Goal: Task Accomplishment & Management: Complete application form

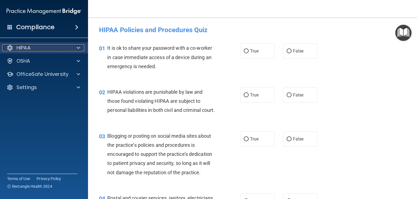
click at [78, 47] on span at bounding box center [78, 48] width 3 height 7
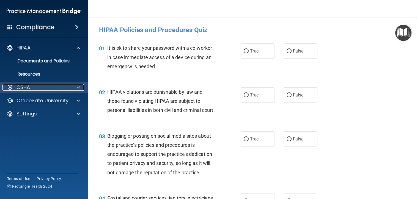
click at [61, 86] on div "OSHA" at bounding box center [36, 87] width 68 height 7
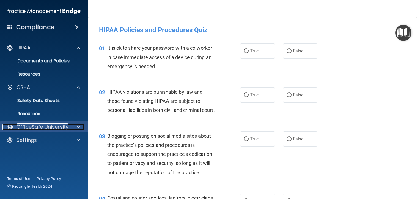
click at [62, 124] on p "OfficeSafe University" at bounding box center [43, 127] width 52 height 7
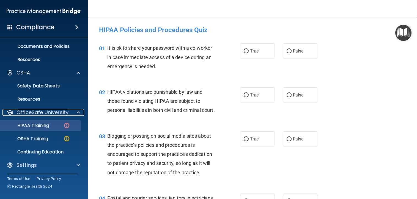
scroll to position [15, 0]
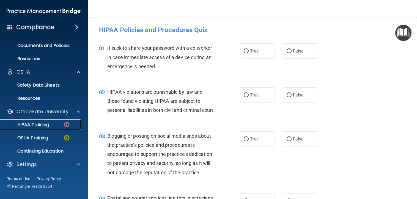
click at [51, 121] on link "HIPAA Training" at bounding box center [37, 125] width 87 height 11
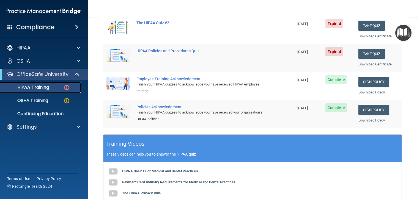
scroll to position [55, 0]
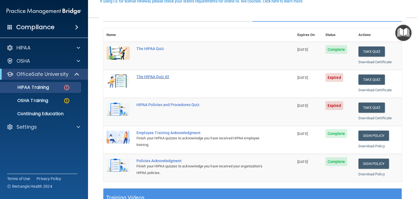
click at [156, 77] on div "The HIPAA Quiz #2" at bounding box center [202, 77] width 130 height 4
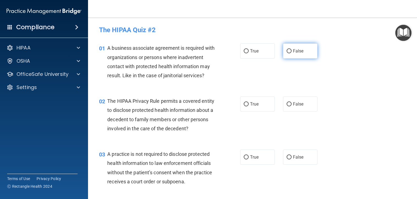
click at [289, 50] on label "False" at bounding box center [300, 51] width 35 height 15
click at [289, 50] on input "False" at bounding box center [289, 51] width 5 height 4
radio input "true"
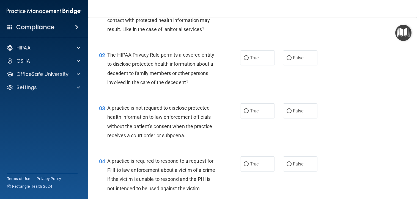
scroll to position [55, 0]
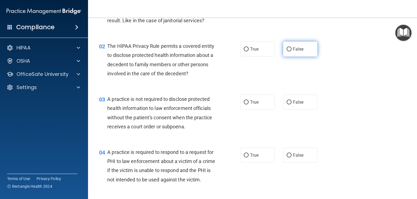
click at [287, 51] on input "False" at bounding box center [289, 49] width 5 height 4
radio input "true"
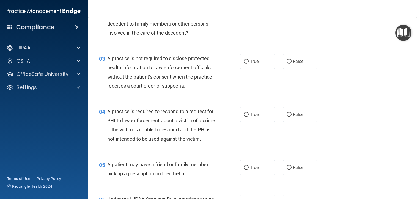
scroll to position [110, 0]
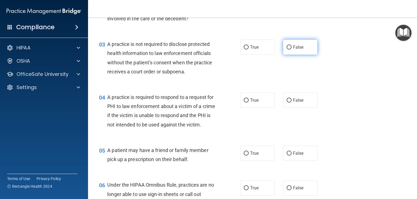
click at [293, 50] on span "False" at bounding box center [298, 47] width 11 height 5
click at [292, 50] on input "False" at bounding box center [289, 47] width 5 height 4
radio input "true"
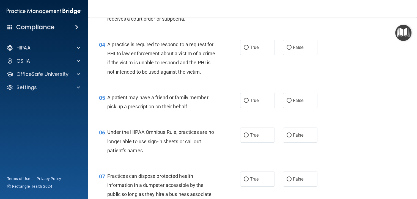
scroll to position [165, 0]
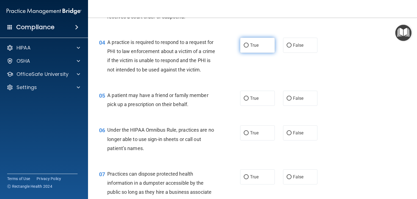
click at [245, 53] on label "True" at bounding box center [257, 45] width 35 height 15
click at [245, 48] on input "True" at bounding box center [246, 46] width 5 height 4
radio input "true"
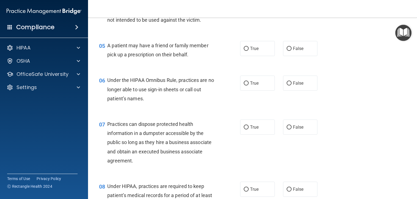
scroll to position [220, 0]
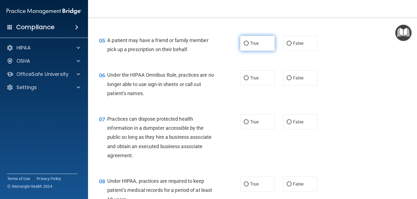
click at [251, 46] on span "True" at bounding box center [254, 43] width 9 height 5
click at [249, 46] on input "True" at bounding box center [246, 44] width 5 height 4
radio input "true"
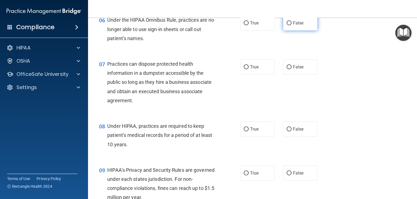
click at [301, 26] on span "False" at bounding box center [298, 22] width 11 height 5
click at [292, 25] on input "False" at bounding box center [289, 23] width 5 height 4
radio input "true"
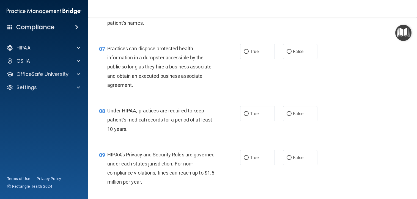
scroll to position [303, 0]
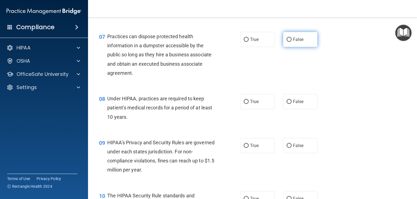
click at [304, 47] on label "False" at bounding box center [300, 39] width 35 height 15
click at [292, 42] on input "False" at bounding box center [289, 40] width 5 height 4
radio input "true"
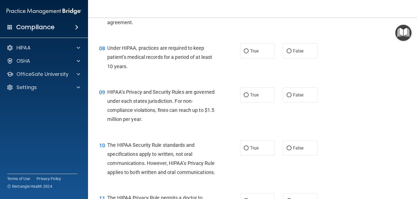
scroll to position [358, 0]
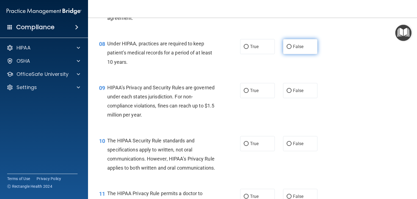
click at [302, 54] on label "False" at bounding box center [300, 46] width 35 height 15
click at [292, 49] on input "False" at bounding box center [289, 47] width 5 height 4
radio input "true"
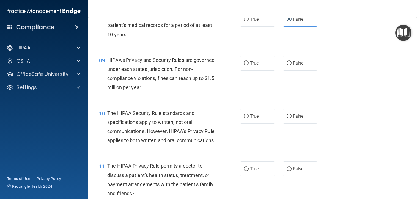
scroll to position [413, 0]
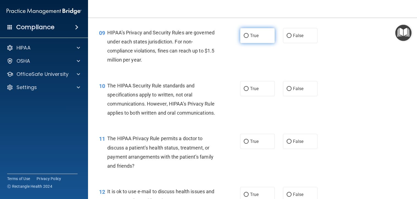
click at [253, 38] on span "True" at bounding box center [254, 35] width 9 height 5
click at [249, 38] on input "True" at bounding box center [246, 36] width 5 height 4
radio input "true"
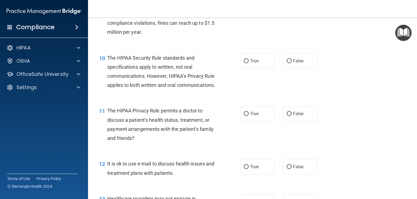
scroll to position [468, 0]
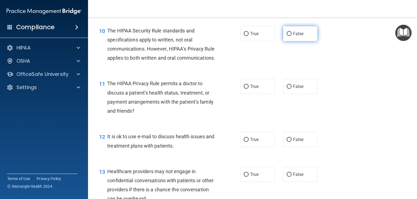
click at [303, 41] on label "False" at bounding box center [300, 33] width 35 height 15
click at [292, 36] on input "False" at bounding box center [289, 34] width 5 height 4
radio input "true"
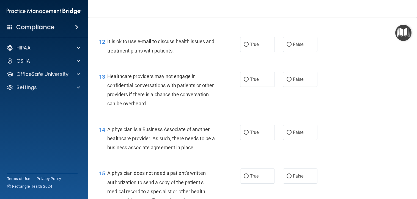
scroll to position [551, 0]
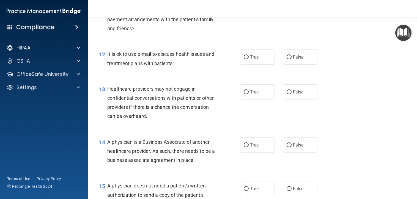
click at [255, 12] on label "True" at bounding box center [257, 3] width 35 height 15
click at [249, 6] on input "True" at bounding box center [246, 4] width 5 height 4
radio input "true"
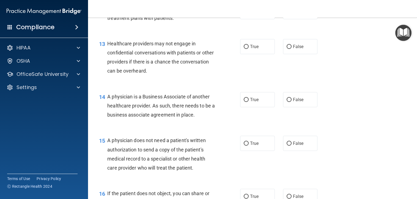
scroll to position [606, 0]
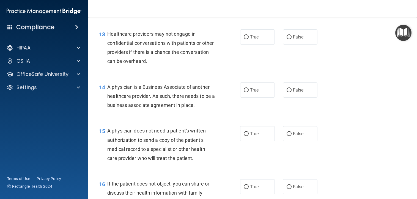
click at [253, 10] on label "True" at bounding box center [257, 1] width 35 height 15
click at [249, 4] on input "True" at bounding box center [246, 2] width 5 height 4
radio input "true"
click at [253, 40] on span "True" at bounding box center [254, 36] width 9 height 5
click at [249, 39] on input "True" at bounding box center [246, 37] width 5 height 4
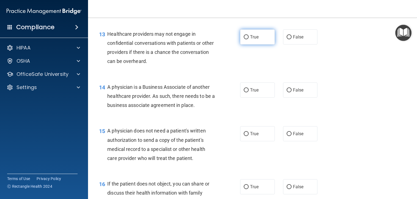
radio input "true"
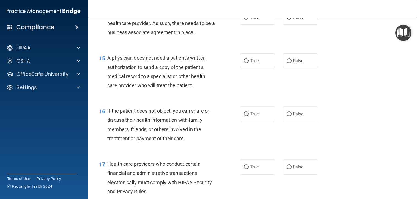
scroll to position [688, 0]
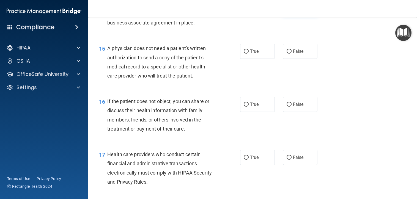
click at [289, 10] on input "False" at bounding box center [289, 8] width 5 height 4
radio input "true"
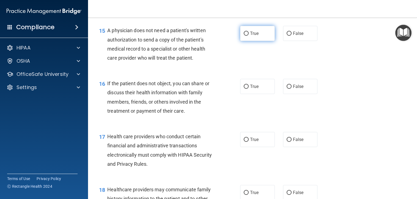
scroll to position [716, 0]
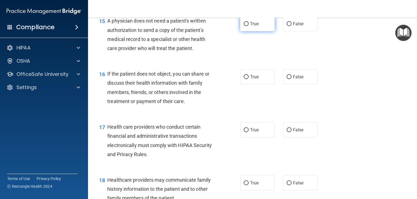
click at [253, 26] on span "True" at bounding box center [254, 23] width 9 height 5
click at [249, 26] on input "True" at bounding box center [246, 24] width 5 height 4
radio input "true"
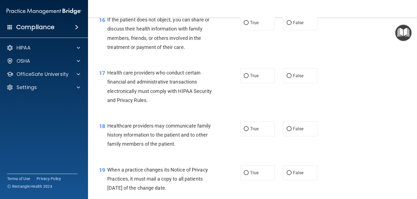
scroll to position [771, 0]
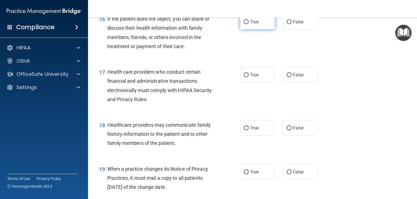
click at [249, 29] on label "True" at bounding box center [257, 21] width 35 height 15
click at [249, 24] on input "True" at bounding box center [246, 22] width 5 height 4
radio input "true"
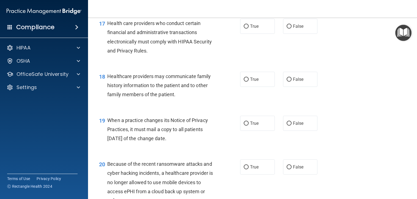
scroll to position [826, 0]
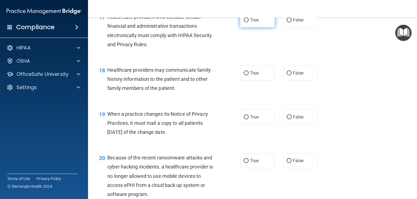
click at [251, 23] on span "True" at bounding box center [254, 19] width 9 height 5
click at [249, 22] on input "True" at bounding box center [246, 20] width 5 height 4
radio input "true"
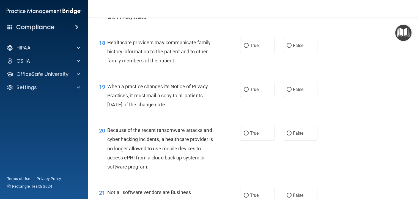
scroll to position [881, 0]
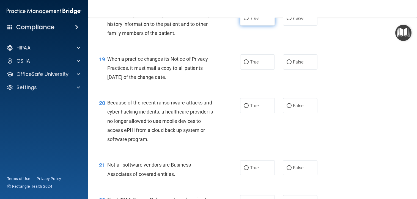
click at [250, 21] on span "True" at bounding box center [254, 17] width 9 height 5
click at [248, 20] on input "True" at bounding box center [246, 18] width 5 height 4
radio input "true"
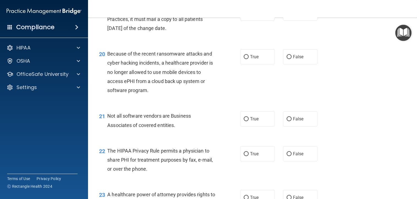
scroll to position [936, 0]
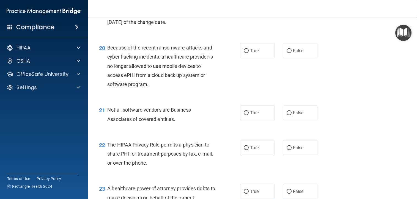
click at [250, 37] on div "19 When a practice changes its Notice of Privacy Practices, it must mail a copy…" at bounding box center [253, 15] width 316 height 44
click at [250, 15] on label "True" at bounding box center [257, 6] width 35 height 15
click at [249, 9] on input "True" at bounding box center [246, 7] width 5 height 4
radio input "true"
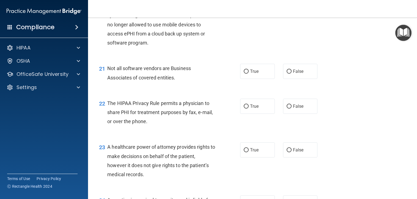
scroll to position [991, 0]
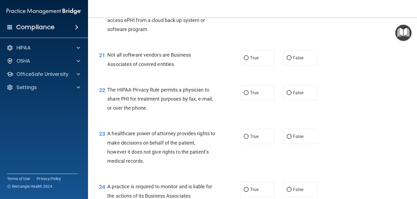
radio input "true"
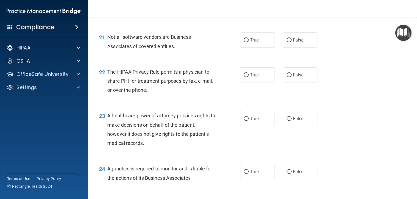
scroll to position [1019, 0]
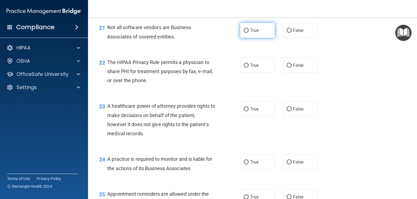
click at [253, 38] on label "True" at bounding box center [257, 30] width 35 height 15
click at [249, 33] on input "True" at bounding box center [246, 31] width 5 height 4
radio input "true"
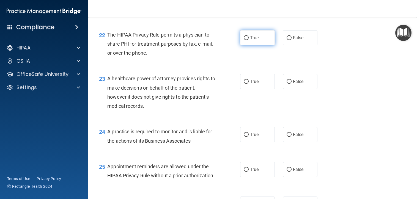
click at [254, 40] on span "True" at bounding box center [254, 37] width 9 height 5
click at [249, 40] on input "True" at bounding box center [246, 38] width 5 height 4
radio input "true"
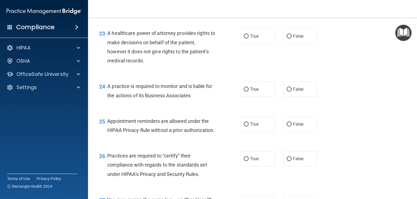
scroll to position [1101, 0]
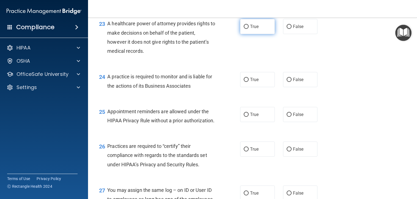
click at [254, 29] on span "True" at bounding box center [254, 26] width 9 height 5
click at [249, 29] on input "True" at bounding box center [246, 27] width 5 height 4
radio input "true"
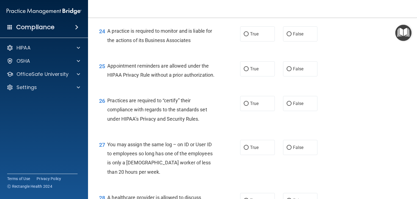
scroll to position [1157, 0]
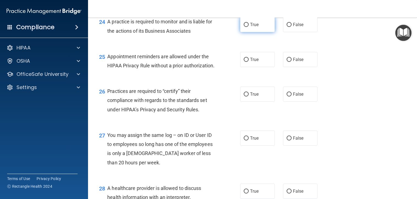
click at [256, 27] on span "True" at bounding box center [254, 24] width 9 height 5
click at [249, 27] on input "True" at bounding box center [246, 25] width 5 height 4
radio input "true"
click at [313, 32] on label "False" at bounding box center [300, 24] width 35 height 15
click at [292, 27] on input "False" at bounding box center [289, 25] width 5 height 4
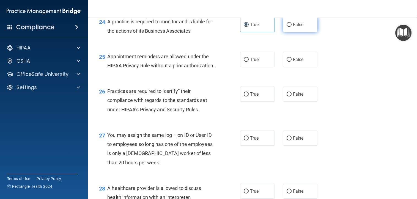
radio input "true"
radio input "false"
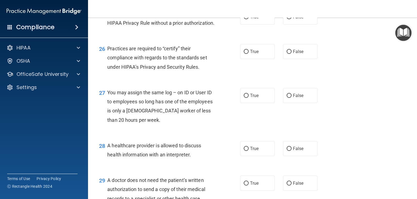
scroll to position [1212, 0]
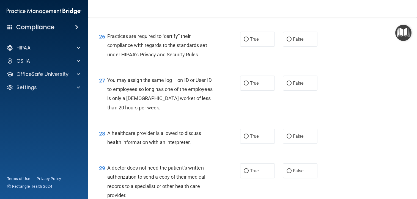
click at [267, 12] on label "True" at bounding box center [257, 4] width 35 height 15
click at [249, 7] on input "True" at bounding box center [246, 5] width 5 height 4
radio input "true"
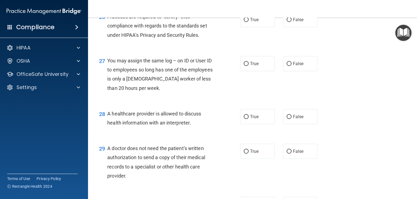
scroll to position [1239, 0]
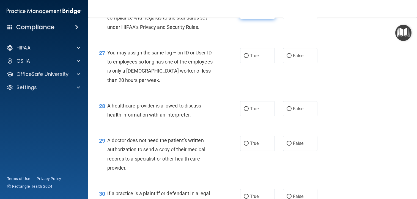
click at [252, 19] on label "True" at bounding box center [257, 11] width 35 height 15
click at [249, 14] on input "True" at bounding box center [246, 12] width 5 height 4
radio input "true"
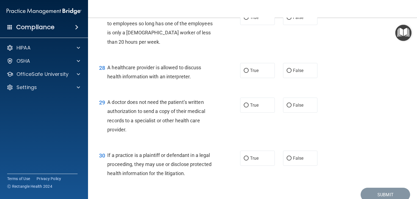
scroll to position [1294, 0]
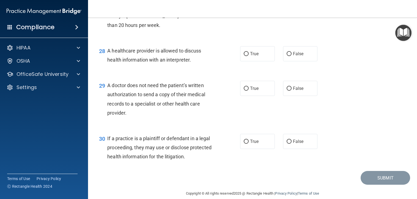
click at [301, 8] on label "False" at bounding box center [300, 0] width 35 height 15
click at [292, 3] on input "False" at bounding box center [289, 1] width 5 height 4
radio input "true"
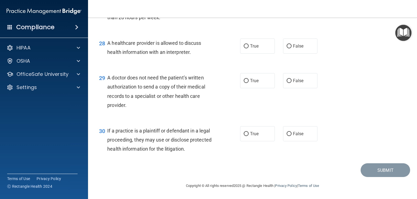
scroll to position [1339, 0]
click at [246, 43] on label "True" at bounding box center [257, 46] width 35 height 15
click at [246, 44] on input "True" at bounding box center [246, 46] width 5 height 4
radio input "true"
click at [247, 78] on label "True" at bounding box center [257, 80] width 35 height 15
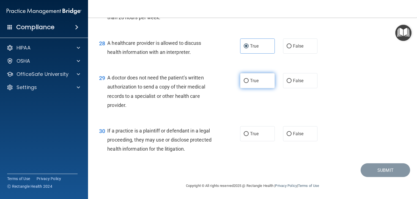
click at [247, 79] on input "True" at bounding box center [246, 81] width 5 height 4
radio input "true"
click at [286, 87] on label "False" at bounding box center [300, 80] width 35 height 15
click at [287, 83] on input "False" at bounding box center [289, 81] width 5 height 4
radio input "true"
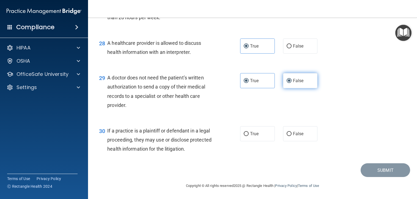
radio input "false"
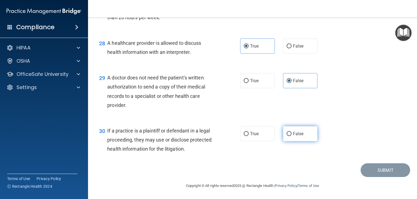
click at [293, 136] on span "False" at bounding box center [298, 133] width 11 height 5
click at [291, 136] on input "False" at bounding box center [289, 134] width 5 height 4
radio input "true"
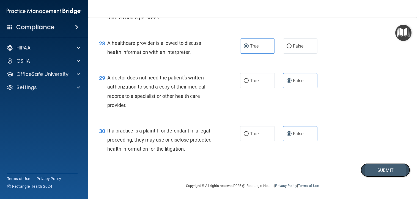
click at [371, 169] on button "Submit" at bounding box center [386, 171] width 50 height 14
